Goal: Find specific page/section: Find specific page/section

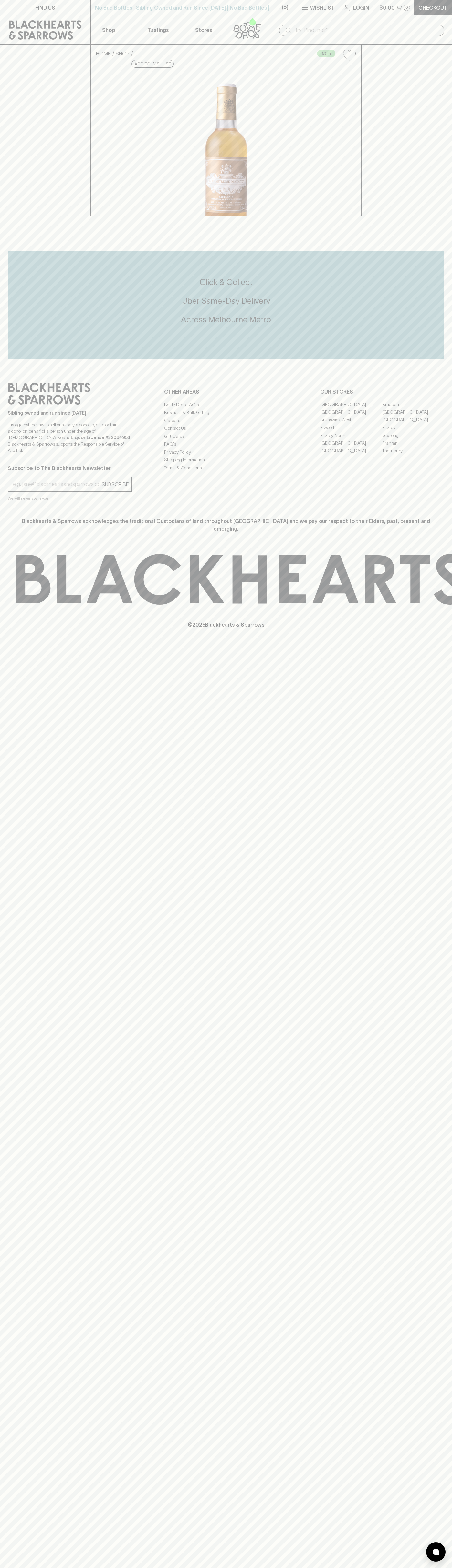
click at [413, 432] on link "Fitzroy" at bounding box center [413, 427] width 62 height 8
click at [143, 15] on div "| No Bad Bottles | Sibling Owned and Run Since [DATE] | No Bad Bottles | Siblin…" at bounding box center [180, 7] width 181 height 15
click at [425, 789] on div "FIND US | No Bad Bottles | Sibling Owned and Run Since [DATE] | No Bad Bottles …" at bounding box center [226, 784] width 452 height 1568
click at [197, 1567] on html "FIND US | No Bad Bottles | Sibling Owned and Run Since [DATE] | No Bad Bottles …" at bounding box center [226, 784] width 452 height 1568
click at [23, 201] on div "Fitzroy Set Fitzroy as your local store Serving [GEOGRAPHIC_DATA] since [DATE] …" at bounding box center [226, 141] width 436 height 156
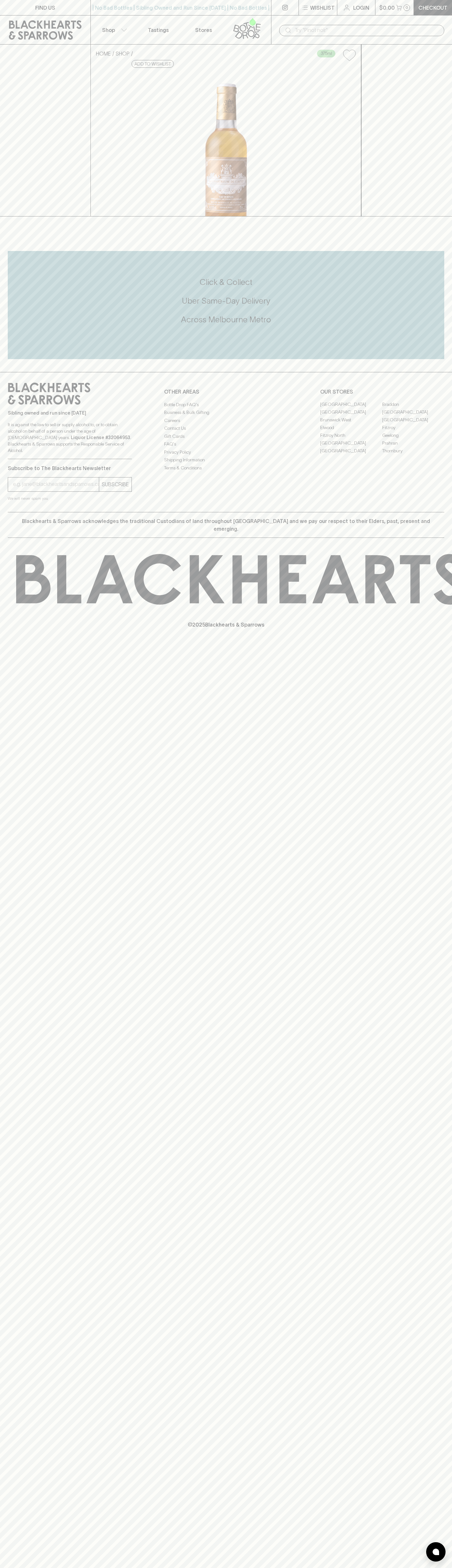
click at [138, 66] on icon at bounding box center [135, 64] width 4 height 4
